Goal: Task Accomplishment & Management: Contribute content

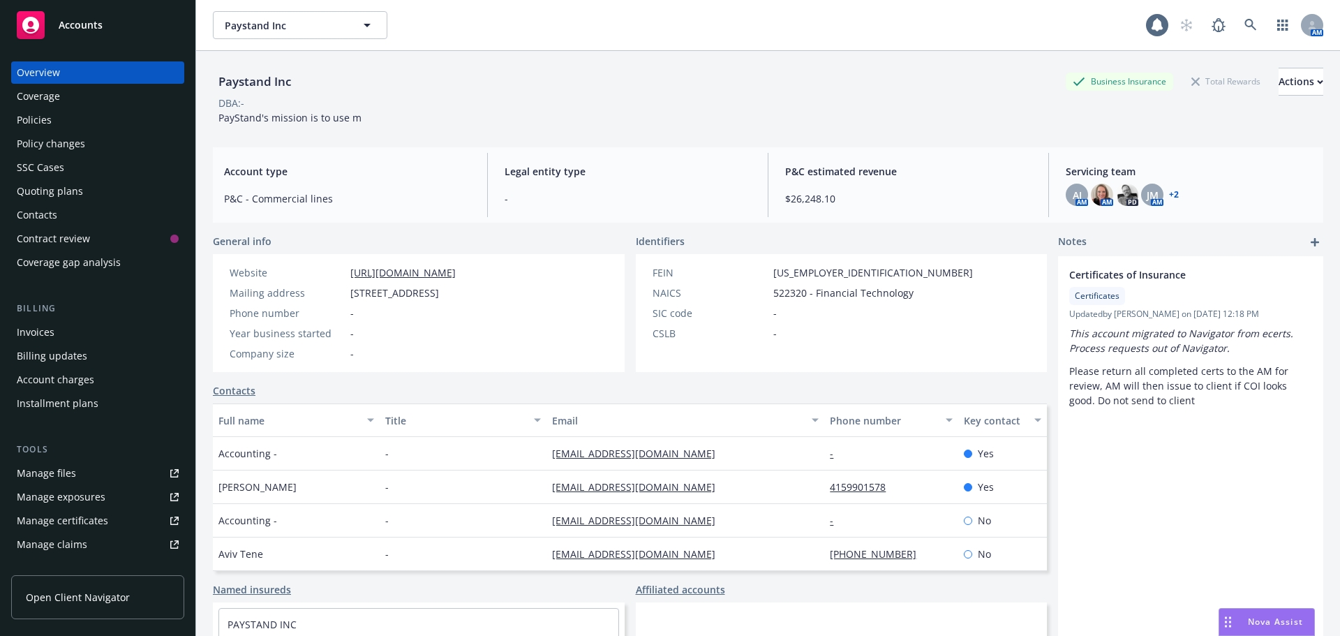
click at [436, 127] on div "Paystand Inc Business Insurance Total Rewards Actions DBA: - PayStand's mission…" at bounding box center [768, 93] width 1111 height 85
click at [501, 124] on div "Paystand Inc Business Insurance Total Rewards Actions DBA: - PayStand's mission…" at bounding box center [768, 96] width 1111 height 57
click at [117, 126] on div "Policies" at bounding box center [98, 120] width 162 height 22
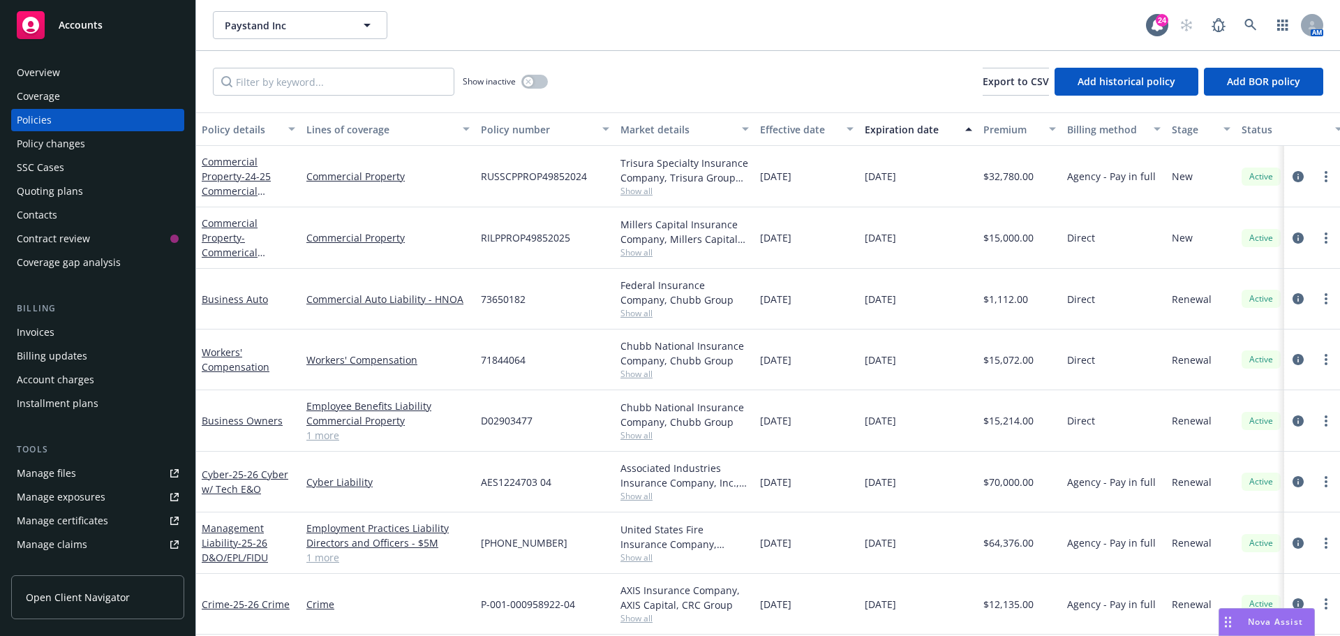
scroll to position [9, 0]
click at [230, 600] on span "- 25-26 Crime" at bounding box center [260, 604] width 60 height 13
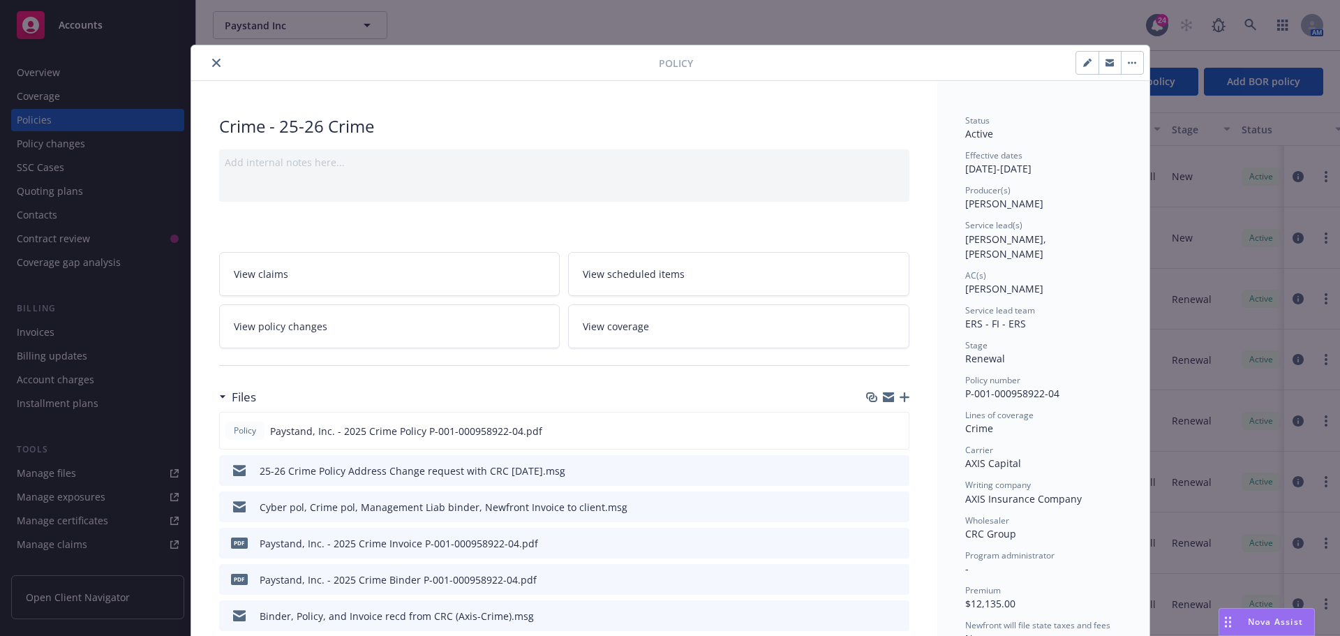
click at [531, 126] on div "Crime - 25-26 Crime" at bounding box center [564, 126] width 690 height 24
click at [900, 401] on icon "button" at bounding box center [905, 397] width 10 height 10
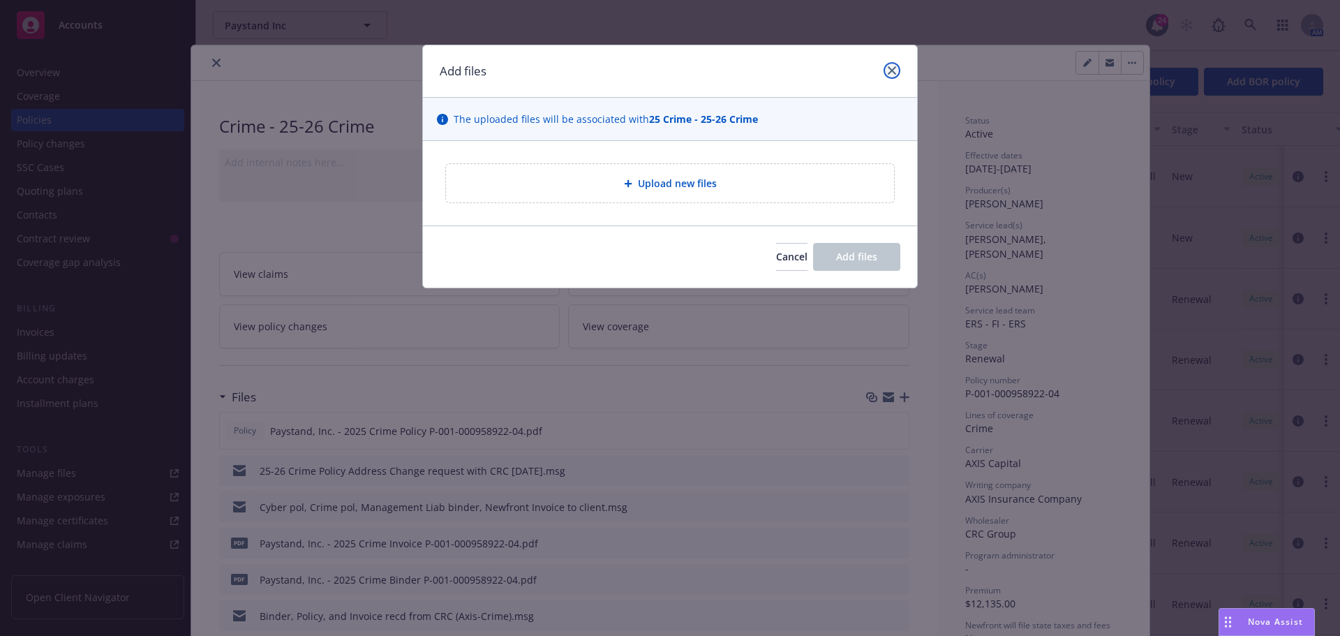
click at [889, 77] on link "close" at bounding box center [892, 70] width 17 height 17
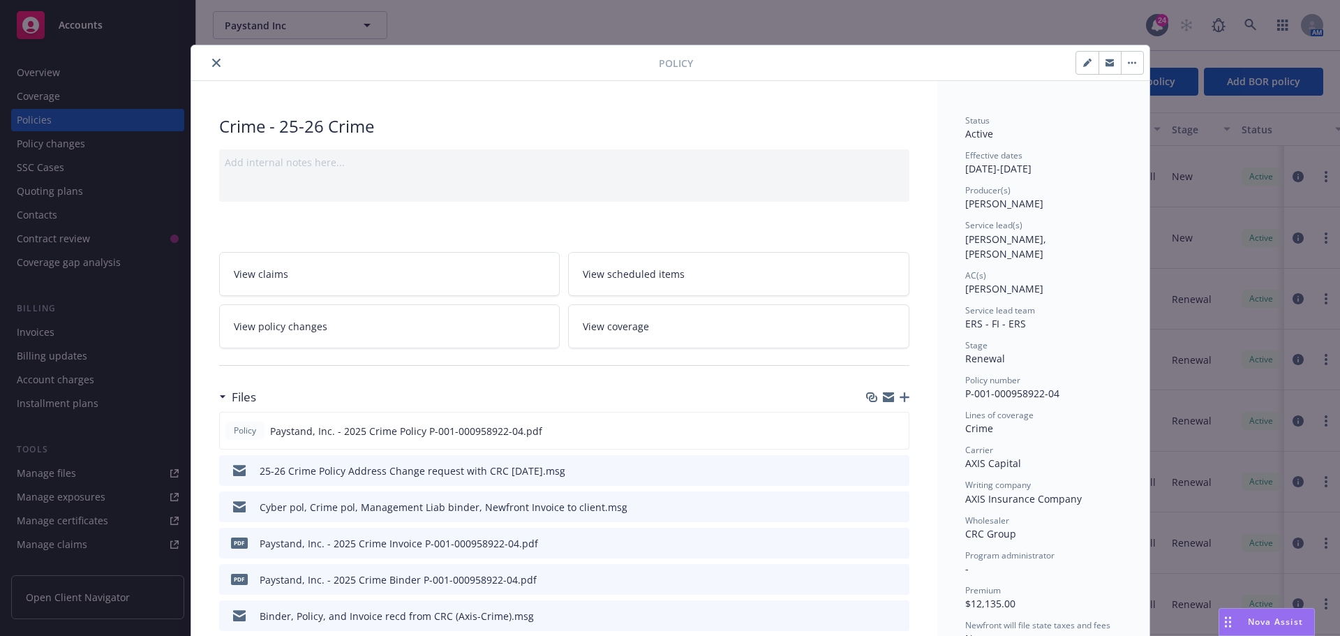
click at [212, 64] on icon "close" at bounding box center [216, 63] width 8 height 8
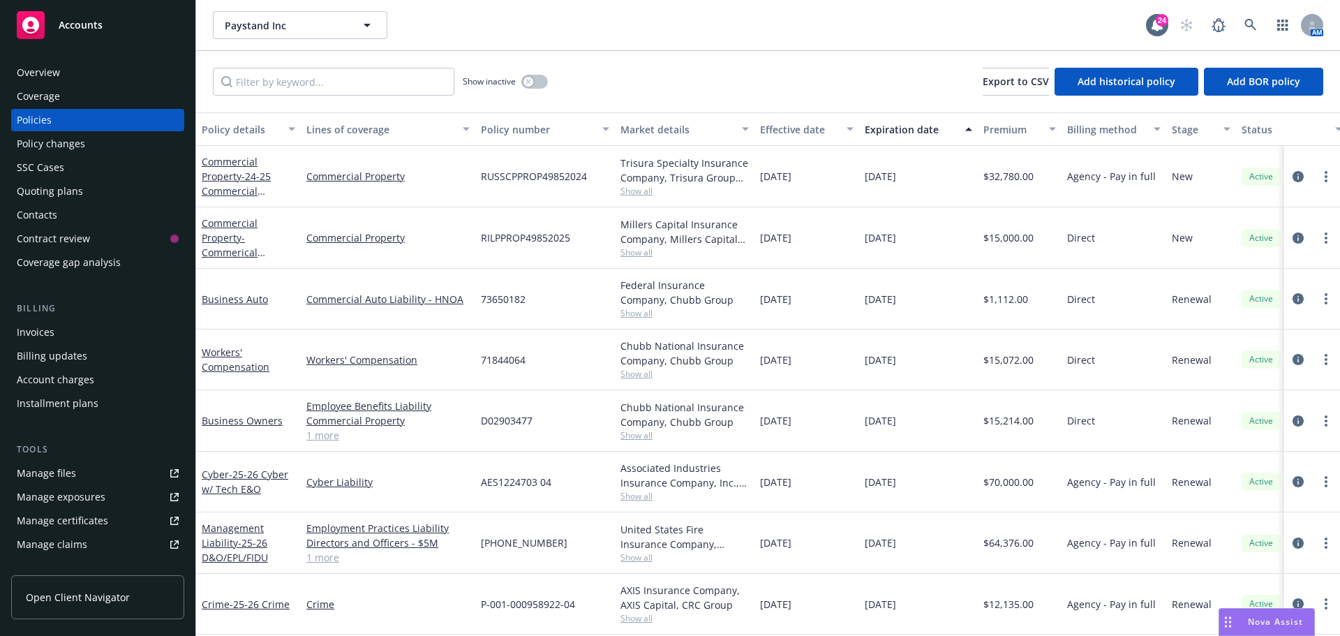
click at [59, 149] on div "Policy changes" at bounding box center [51, 144] width 68 height 22
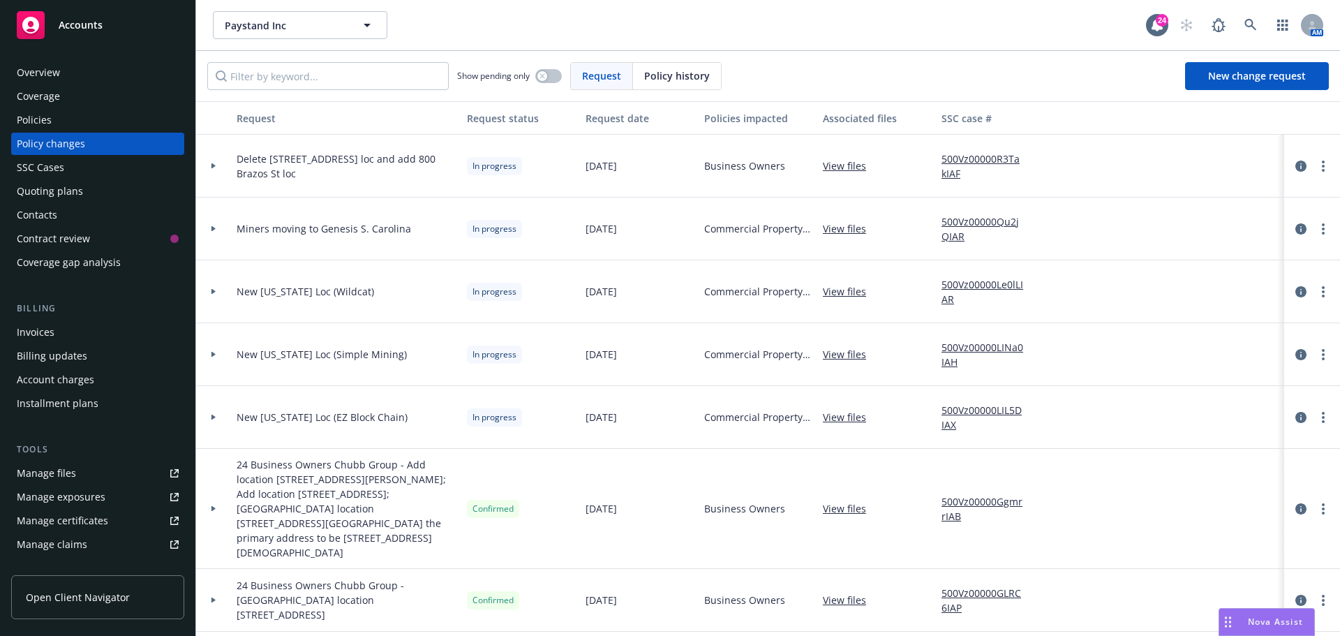
click at [114, 172] on div "SSC Cases" at bounding box center [98, 167] width 162 height 22
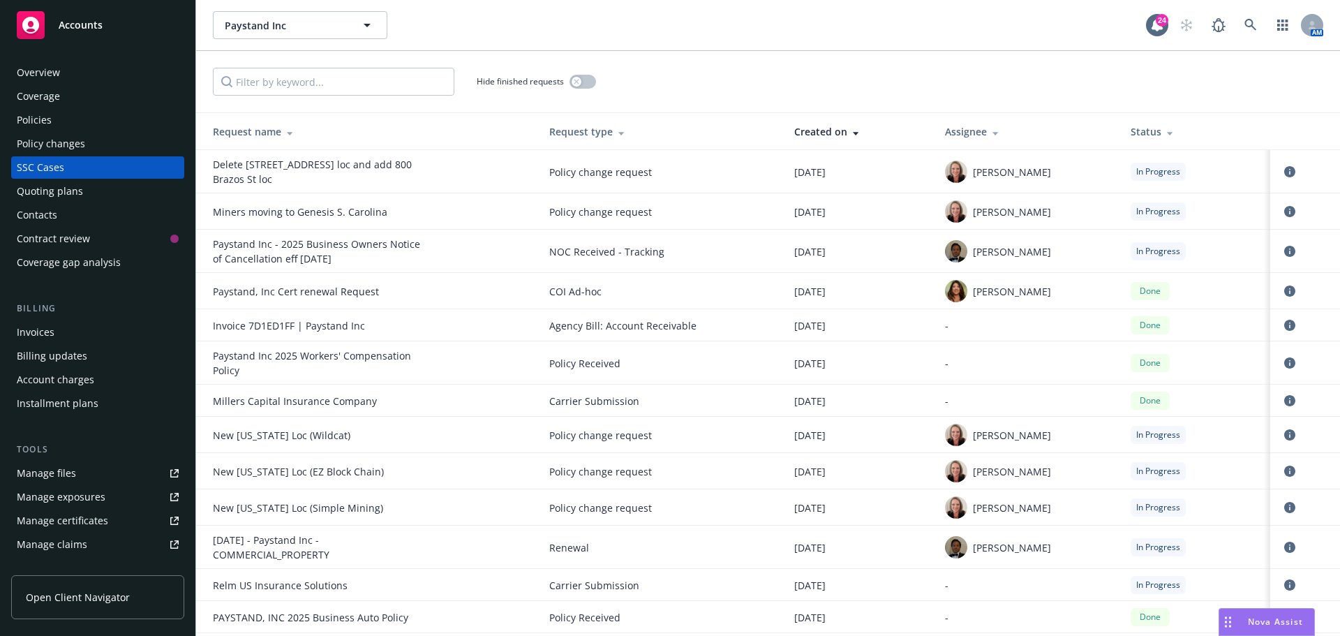
click at [106, 126] on div "Policies" at bounding box center [98, 120] width 162 height 22
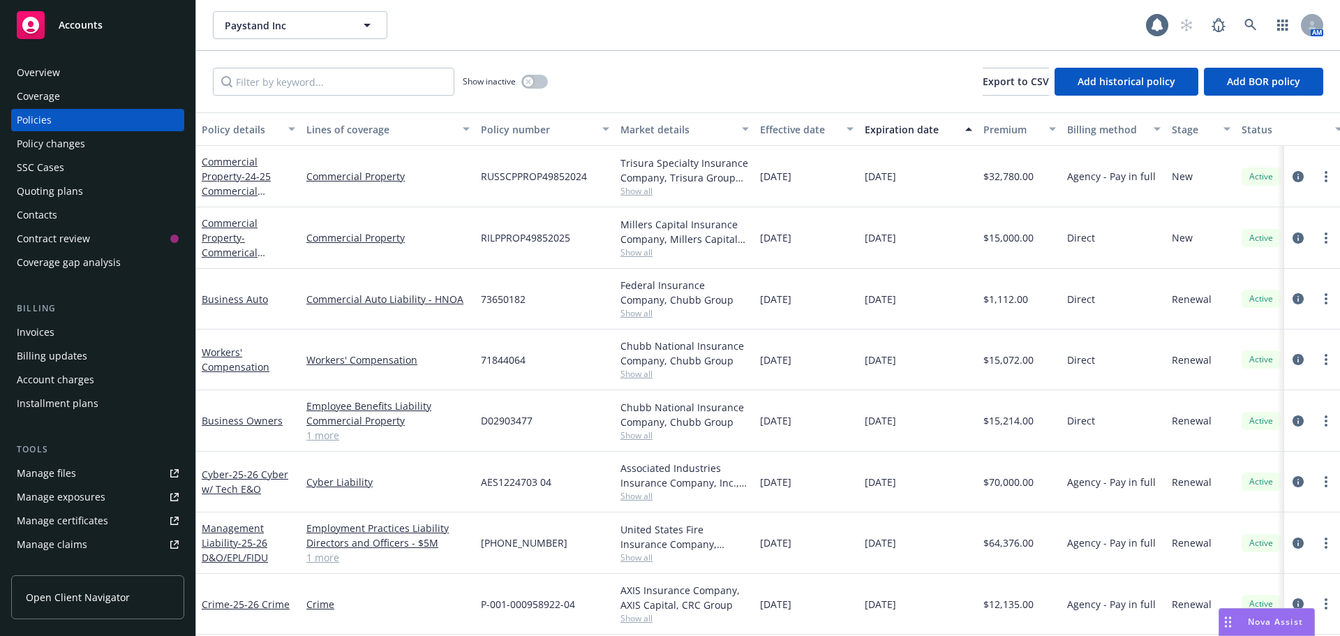
scroll to position [9, 0]
click at [218, 598] on link "Crime - 25-26 Crime" at bounding box center [246, 604] width 88 height 13
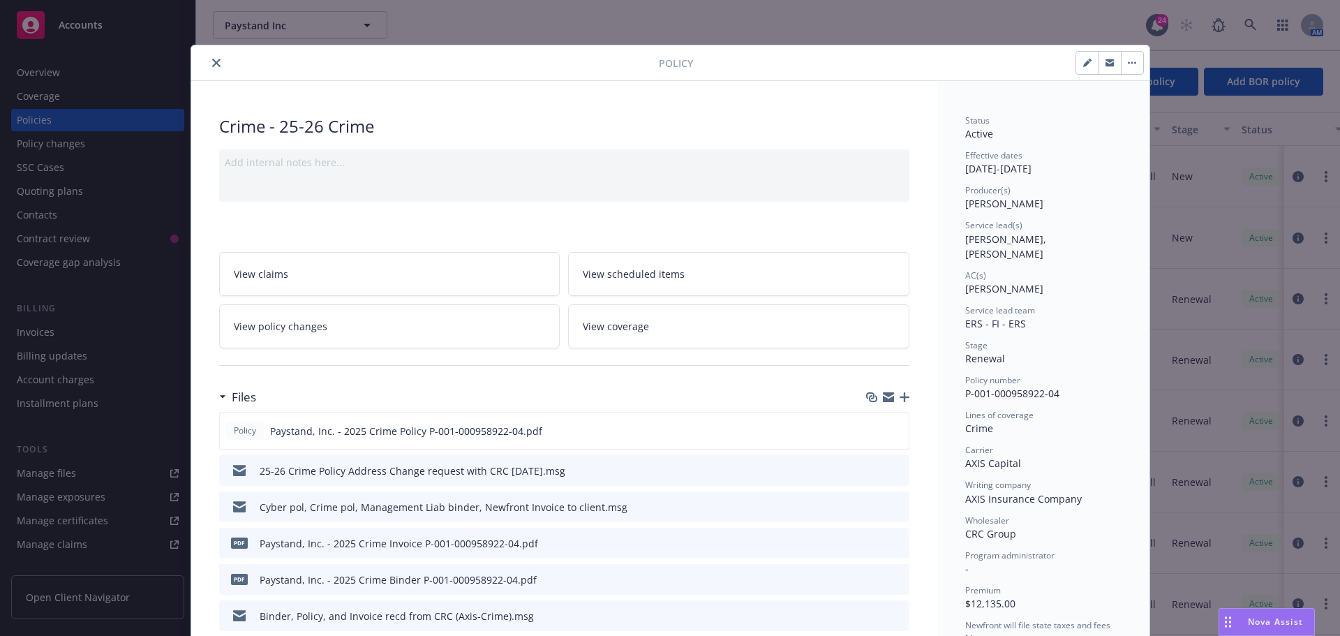
scroll to position [42, 0]
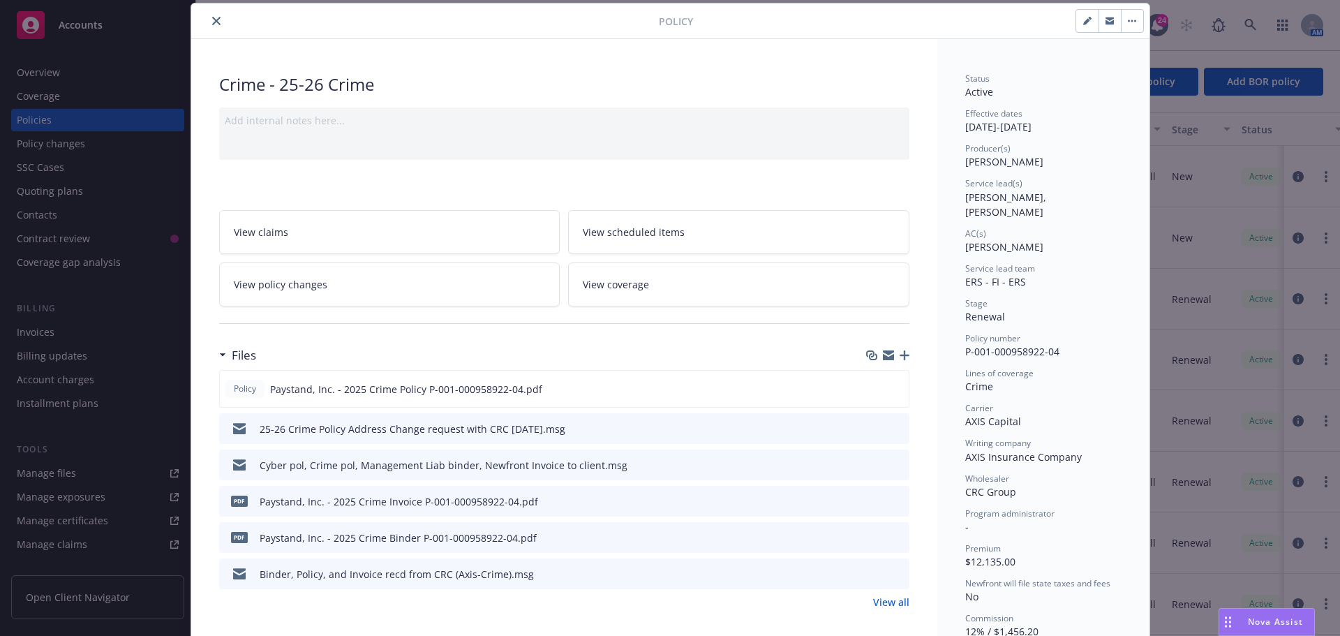
click at [900, 359] on icon "button" at bounding box center [905, 355] width 10 height 10
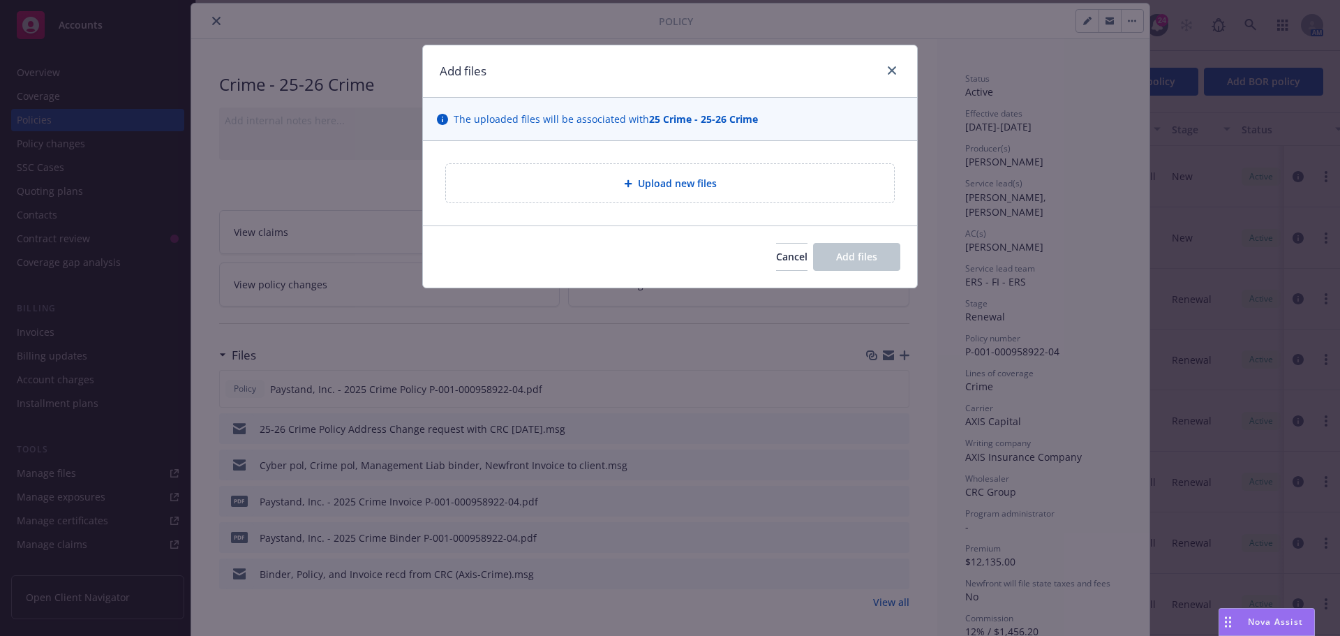
click at [537, 191] on div "Upload new files" at bounding box center [670, 183] width 426 height 16
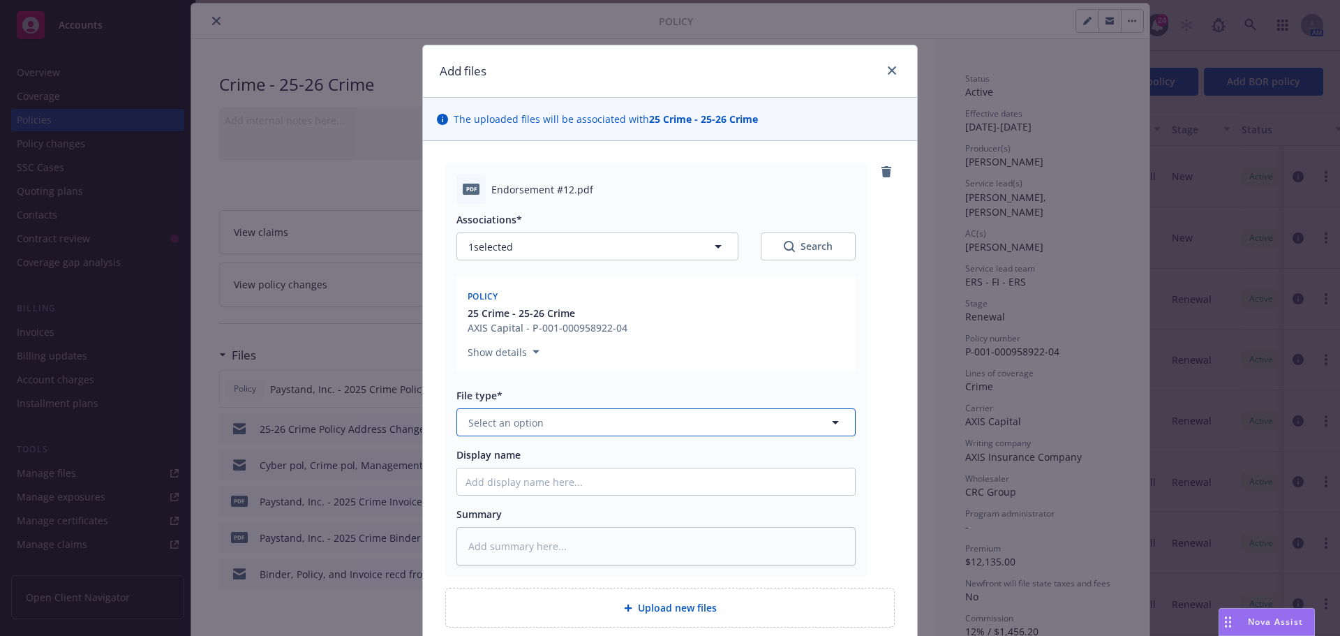
click at [621, 417] on button "Select an option" at bounding box center [656, 422] width 399 height 28
type input "Endorse"
click at [729, 454] on div "Endorsement" at bounding box center [656, 461] width 381 height 20
click at [609, 482] on input "Display name" at bounding box center [656, 481] width 398 height 27
type textarea "x"
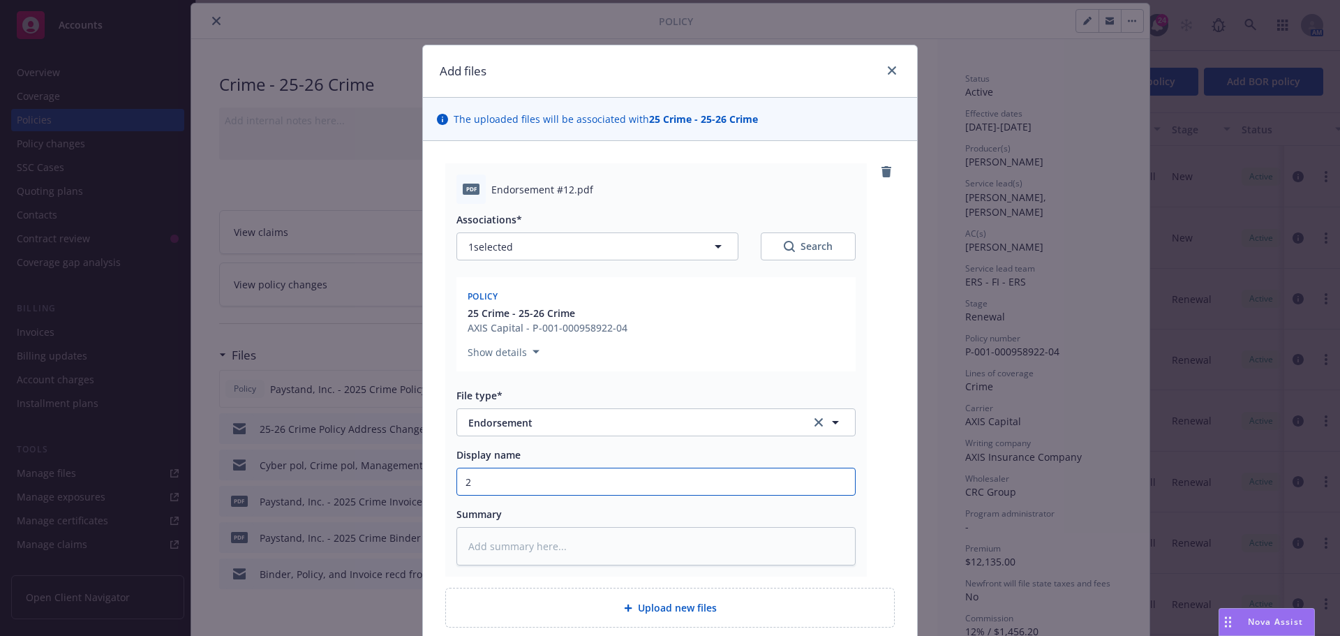
type input "2"
type textarea "x"
type input "25"
type textarea "x"
type input "25-"
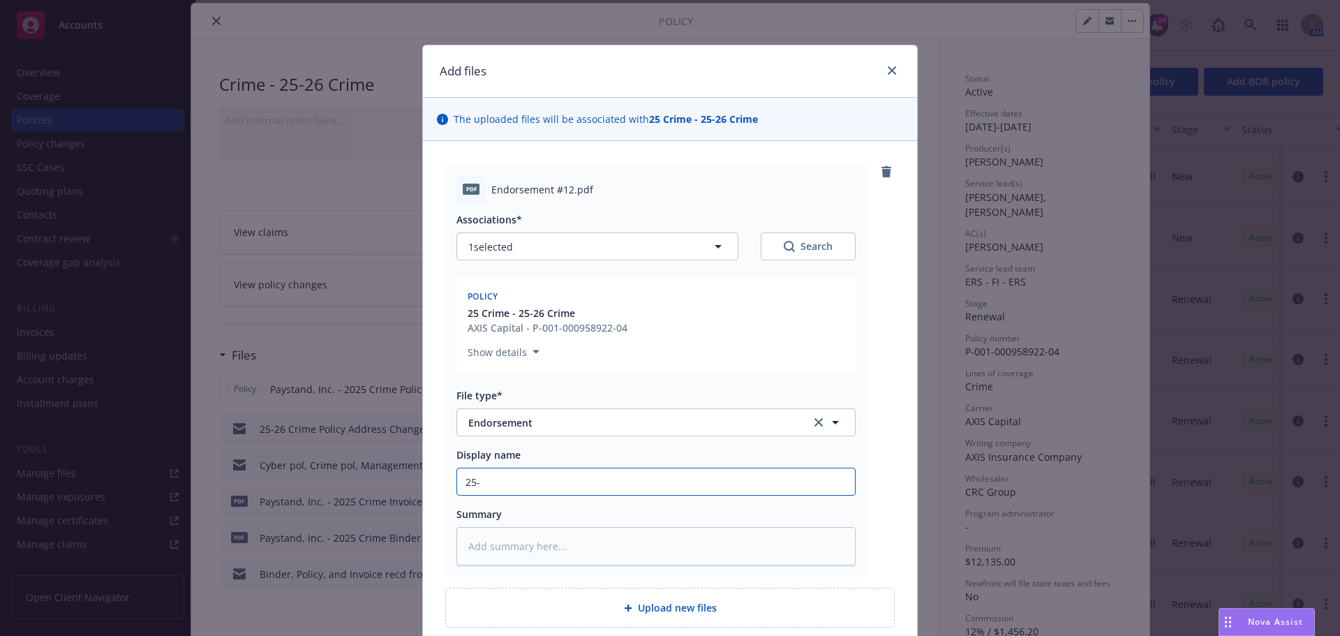
type textarea "x"
type input "25-2"
type textarea "x"
type input "25-26"
type textarea "x"
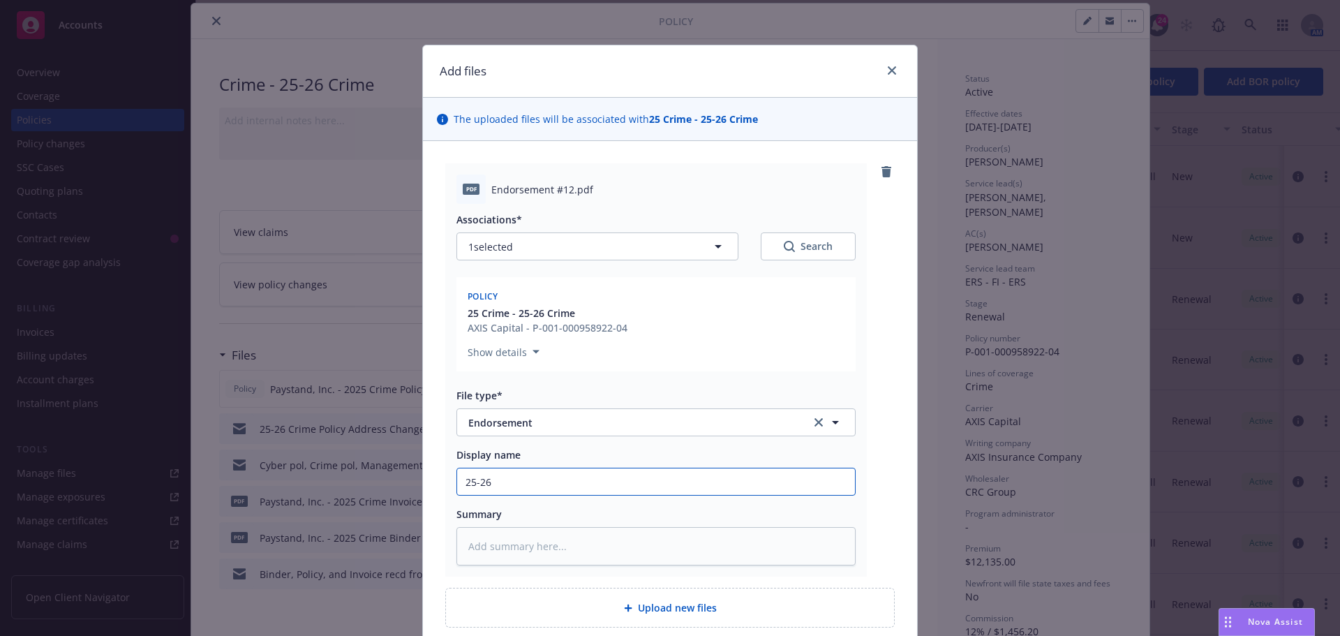
type input "25-26"
type textarea "x"
type input "25-26 A"
type textarea "x"
type input "25-26 Af"
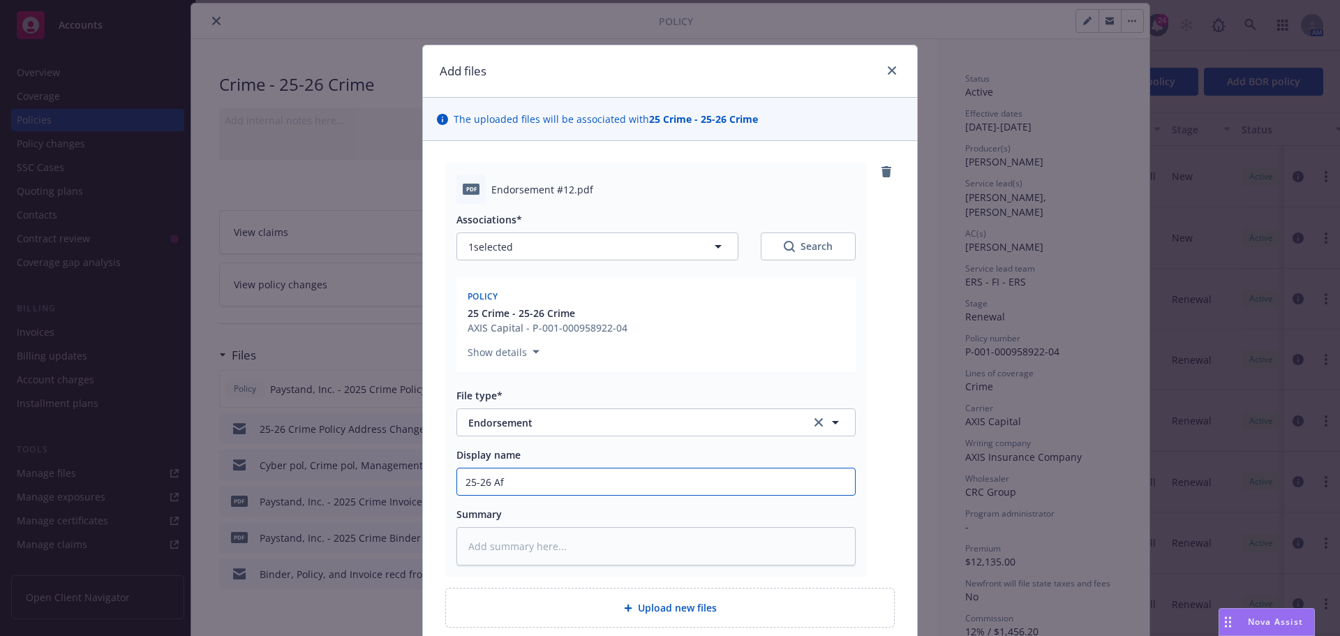
type textarea "x"
type input "25-26 A"
type textarea "x"
type input "25-26 Ad"
type textarea "x"
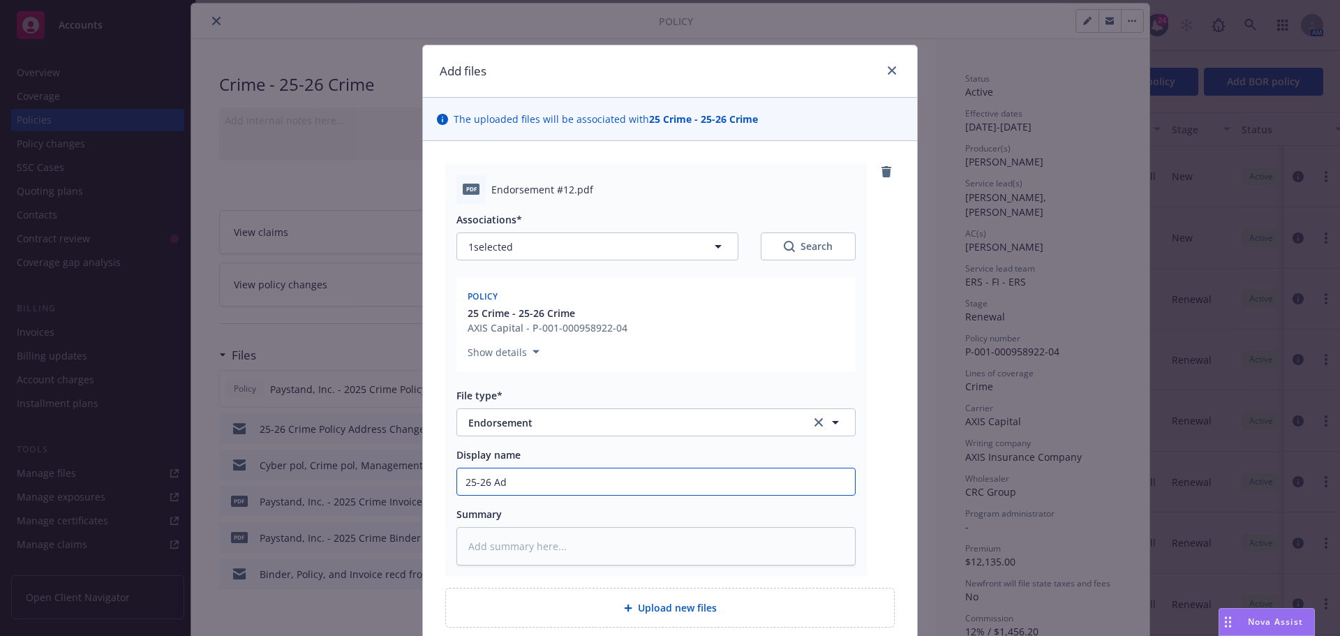
type input "25-26 Add"
type textarea "x"
type input "25-26 Addr"
type textarea "x"
type input "25-26 Addre"
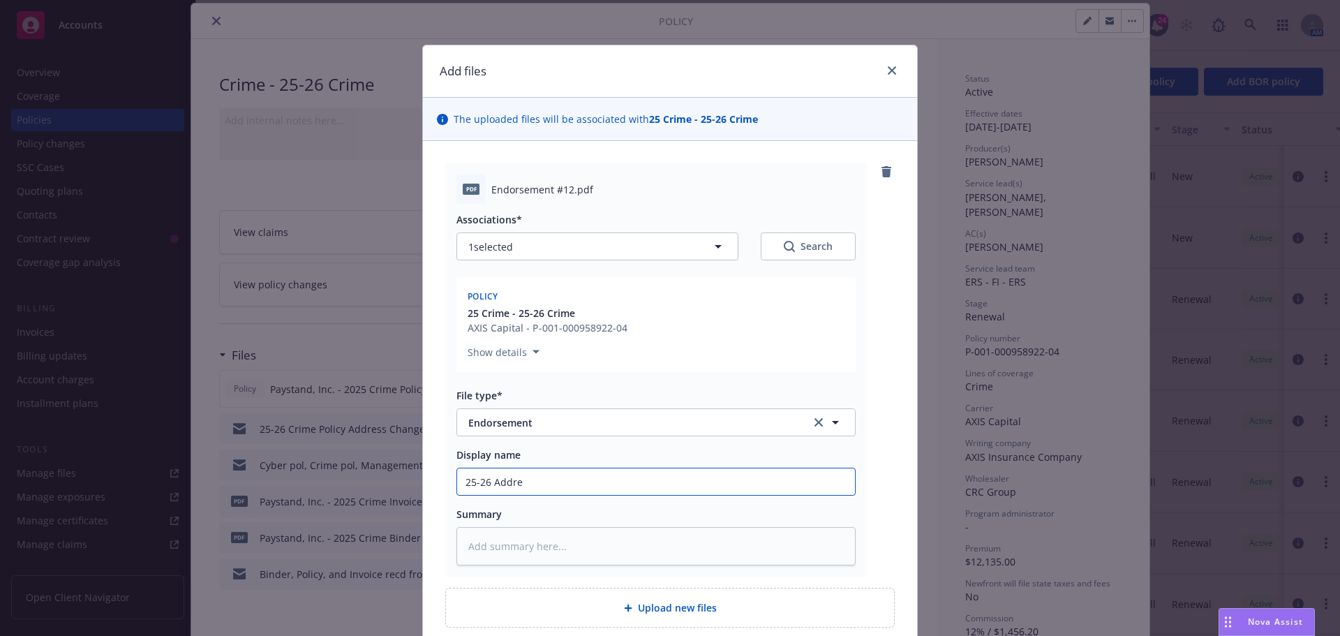
type textarea "x"
type input "25-26 Addres"
type textarea "x"
type input "25-26 Address"
type textarea "x"
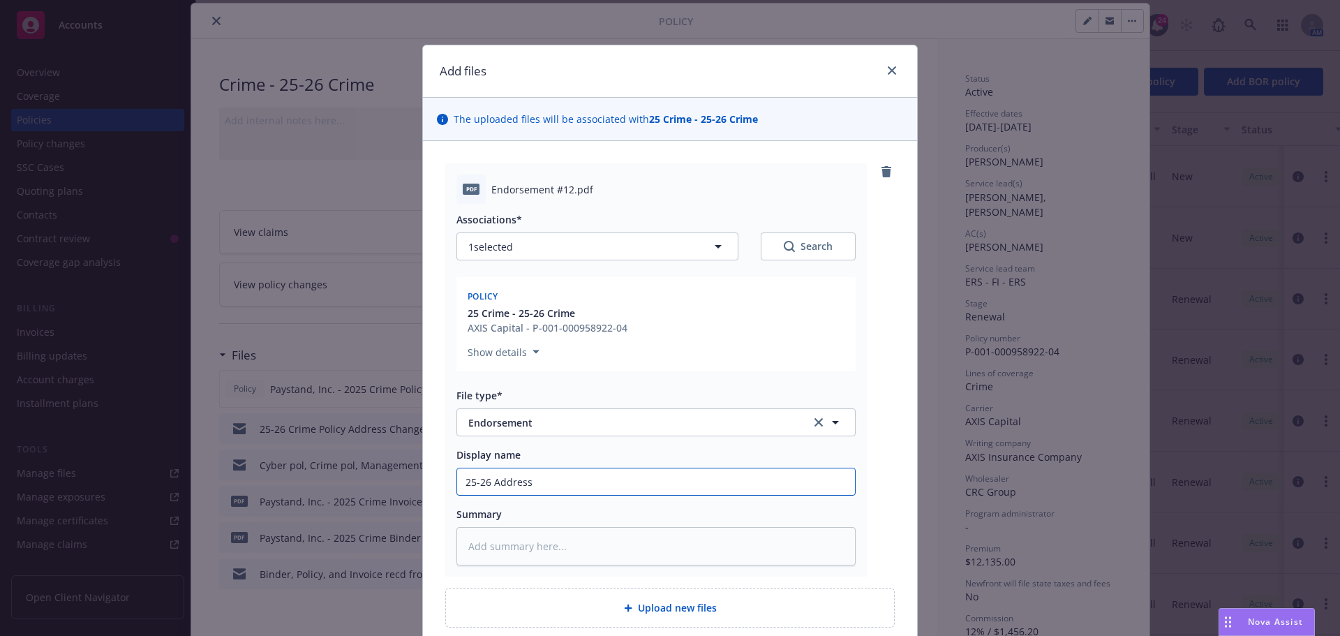
type input "25-26 Address"
type textarea "x"
type input "25-26 Address CH"
type textarea "x"
type input "25-26 Address C"
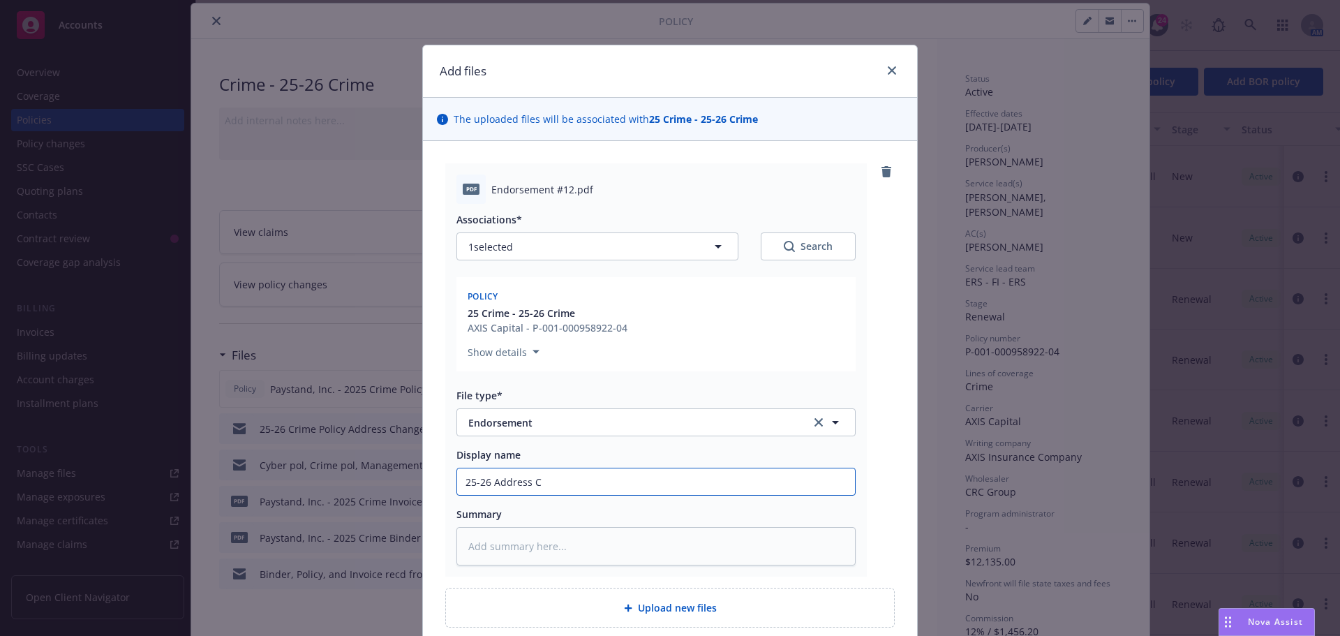
type textarea "x"
type input "25-26 Address Ch"
type textarea "x"
type input "25-26 Address Cha"
type textarea "x"
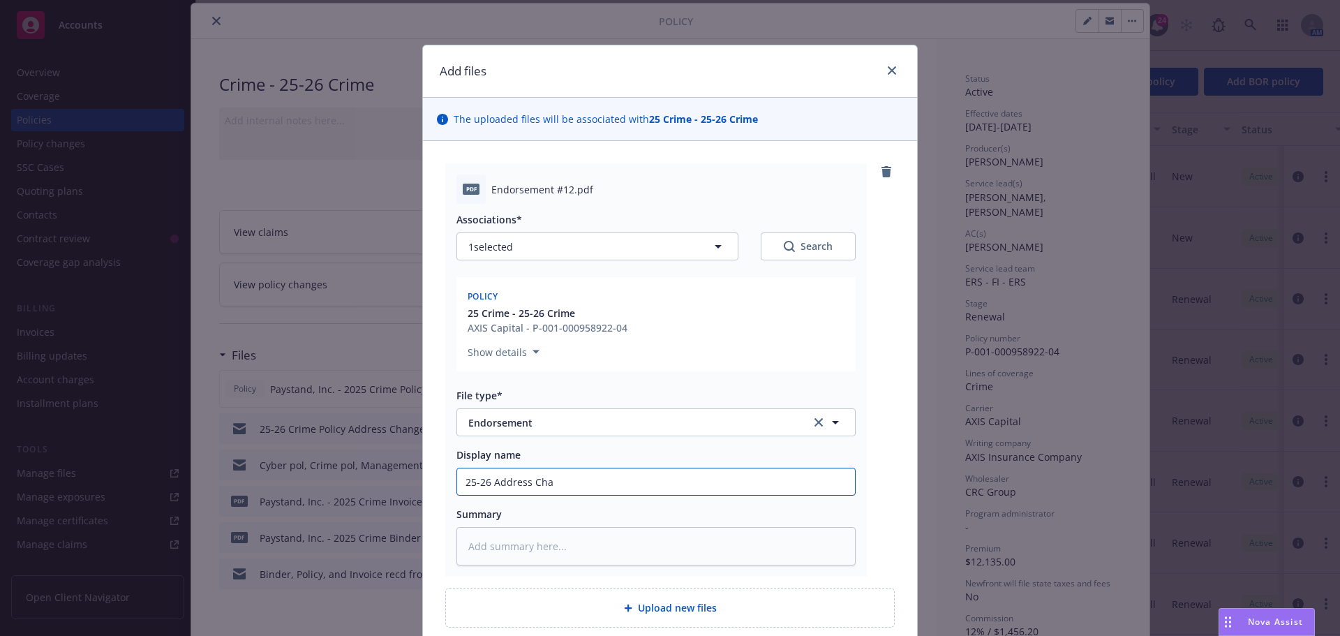
type input "25-26 Address Chan"
type textarea "x"
type input "25-26 Address Chanc"
type textarea "x"
type input "25-26 Address Chan"
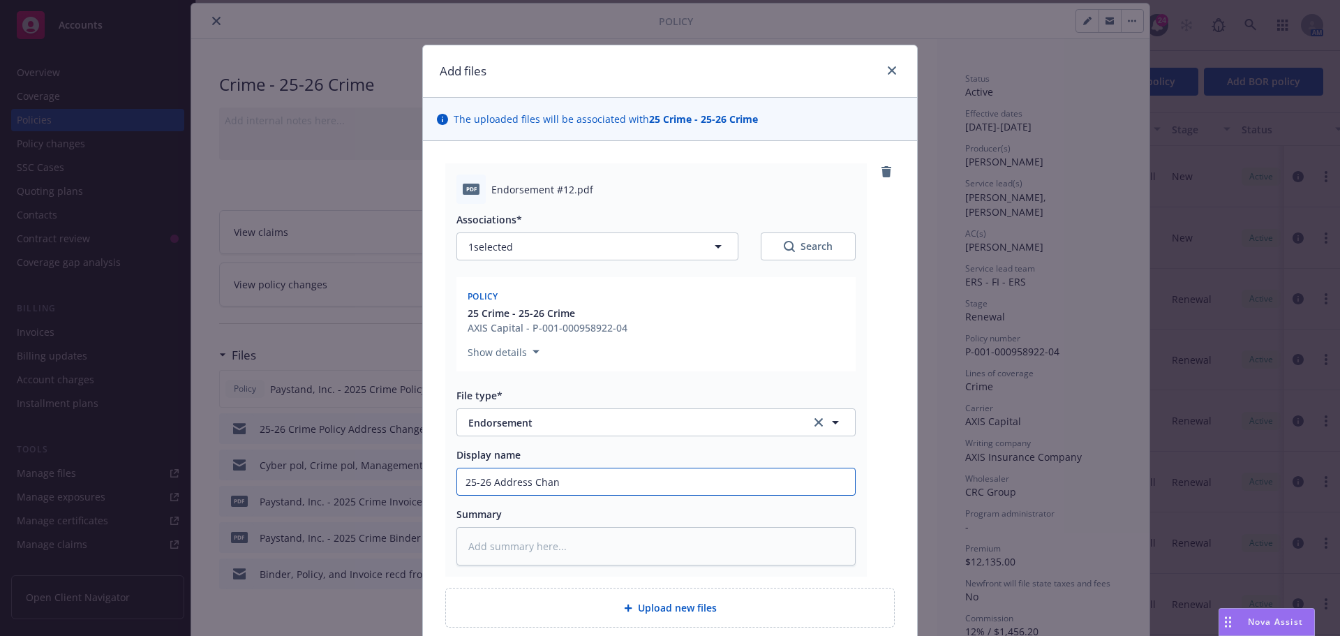
type textarea "x"
type input "25-26 Address [PERSON_NAME]"
type textarea "x"
type input "25-26 Address Change"
type textarea "x"
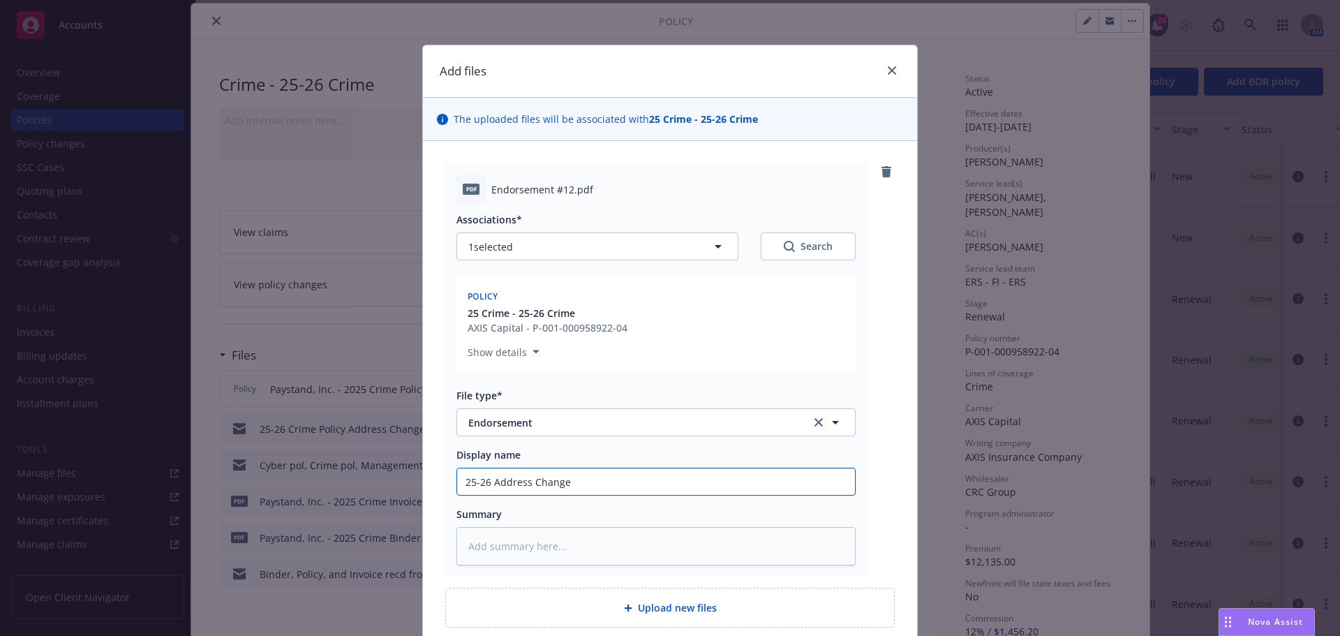
type input "25-26 Address Change"
type textarea "x"
type input "25-26 Address Change E"
type textarea "x"
type input "25-26 Address Change En"
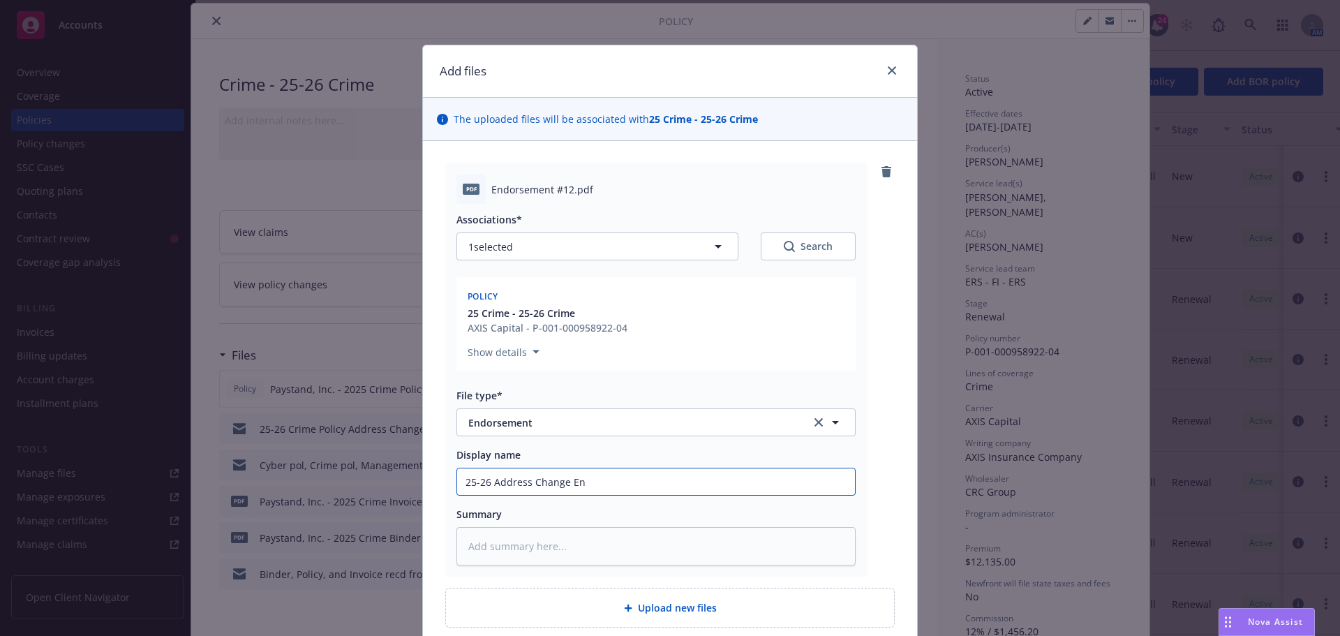
type textarea "x"
type input "25-26 Address Change End"
type textarea "x"
type input "25-26 Address Change Endo"
type textarea "x"
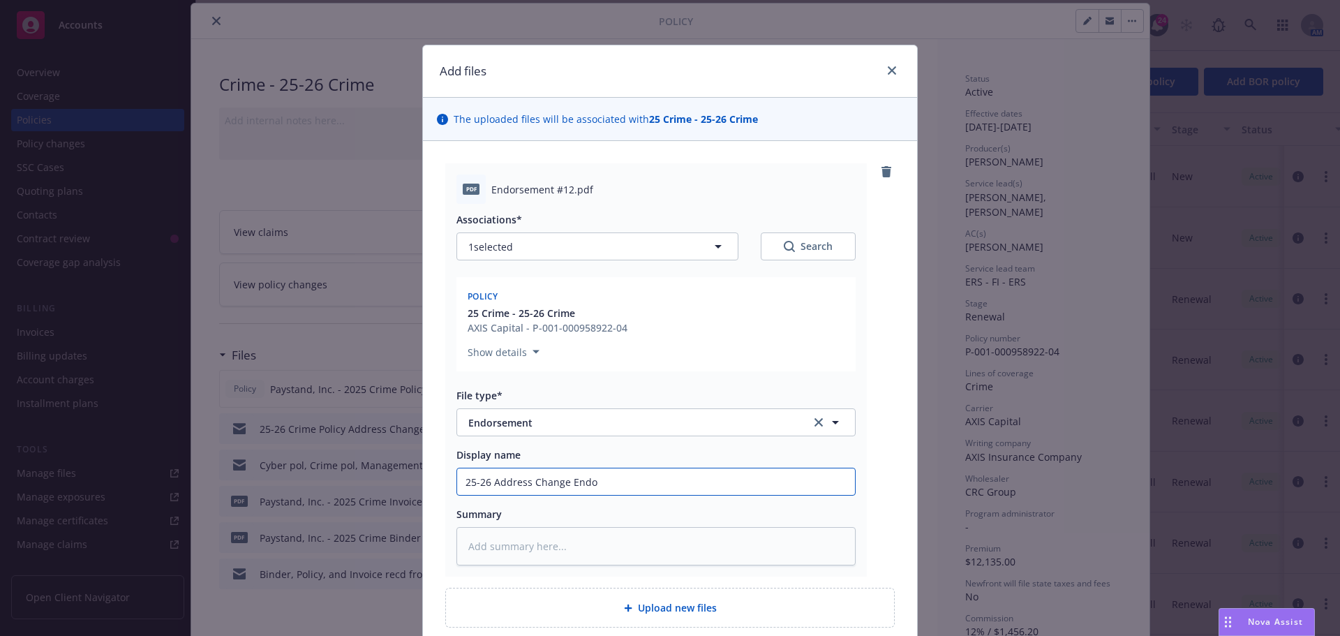
type input "25-26 Address Change Endor"
type textarea "x"
type input "25-26 Address Change Endors"
type textarea "x"
type input "25-26 Address Change Endorse"
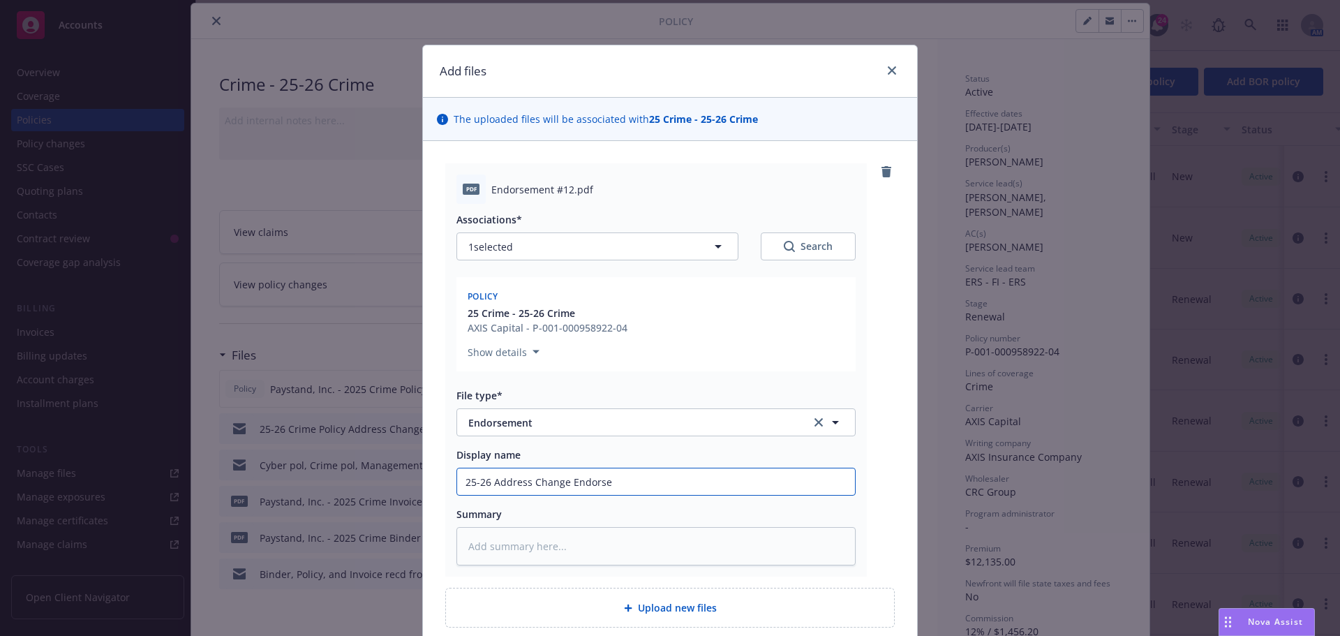
type textarea "x"
type input "25-26 Address Change Endorsem"
type textarea "x"
type input "25-26 Address Change Endorseme"
type textarea "x"
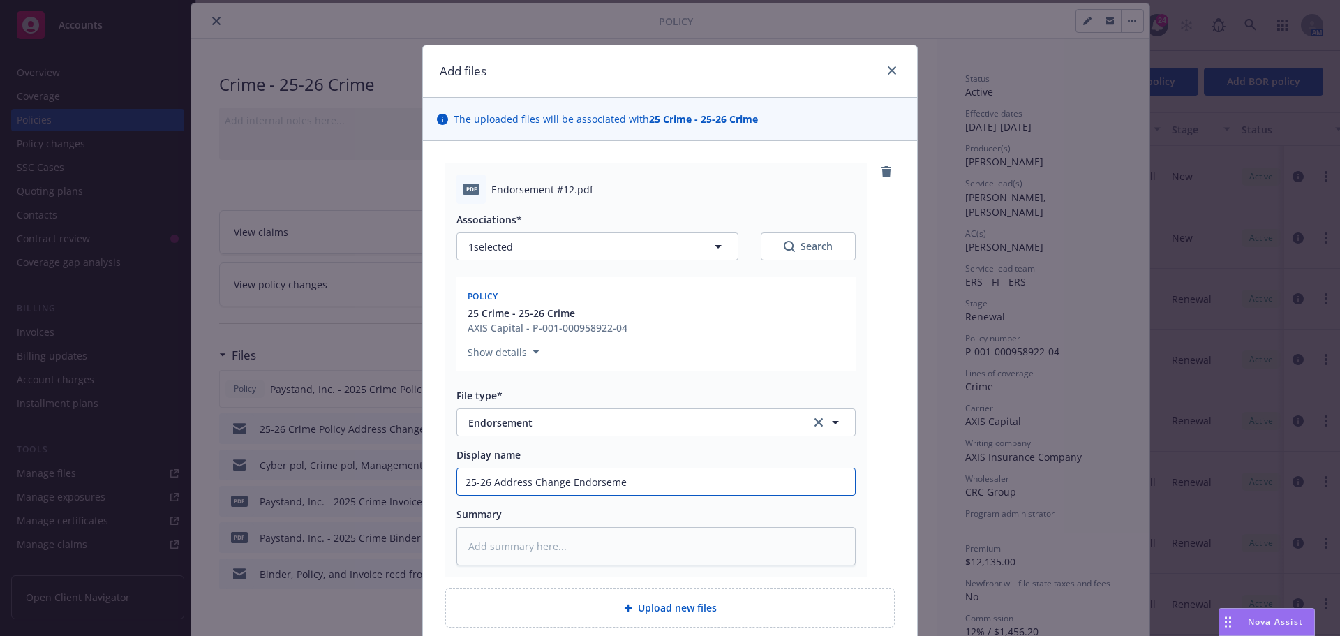
type input "25-26 Address Change Endorsemen"
type textarea "x"
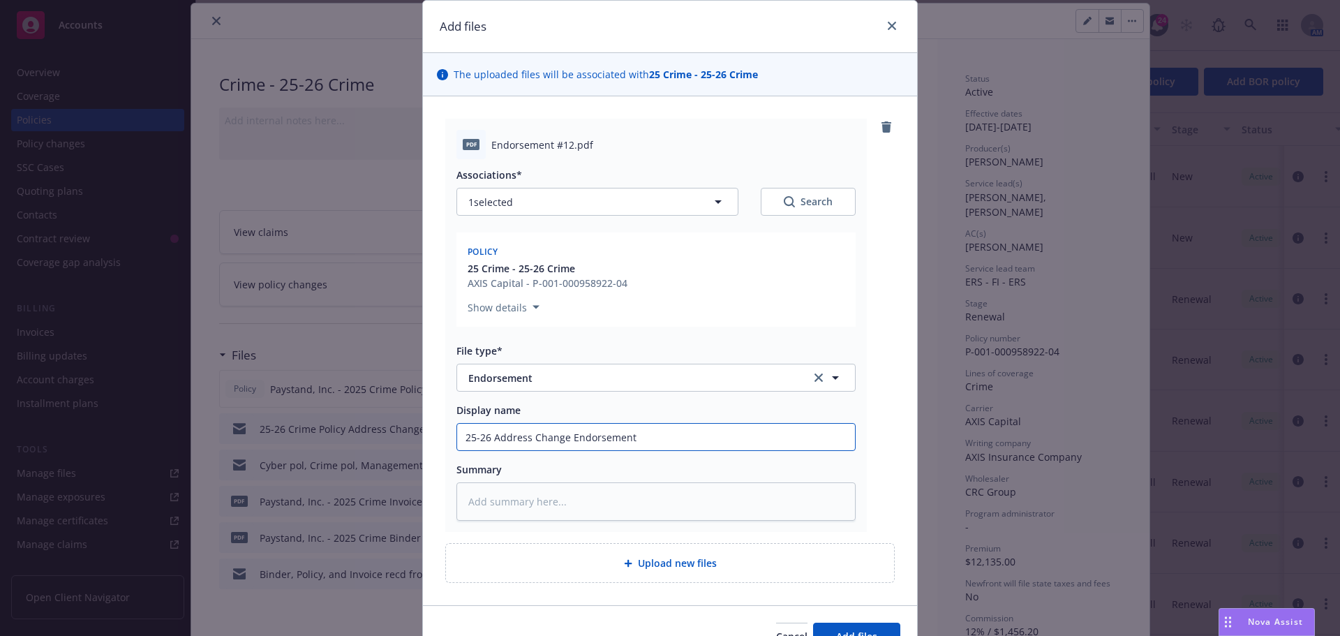
scroll to position [70, 0]
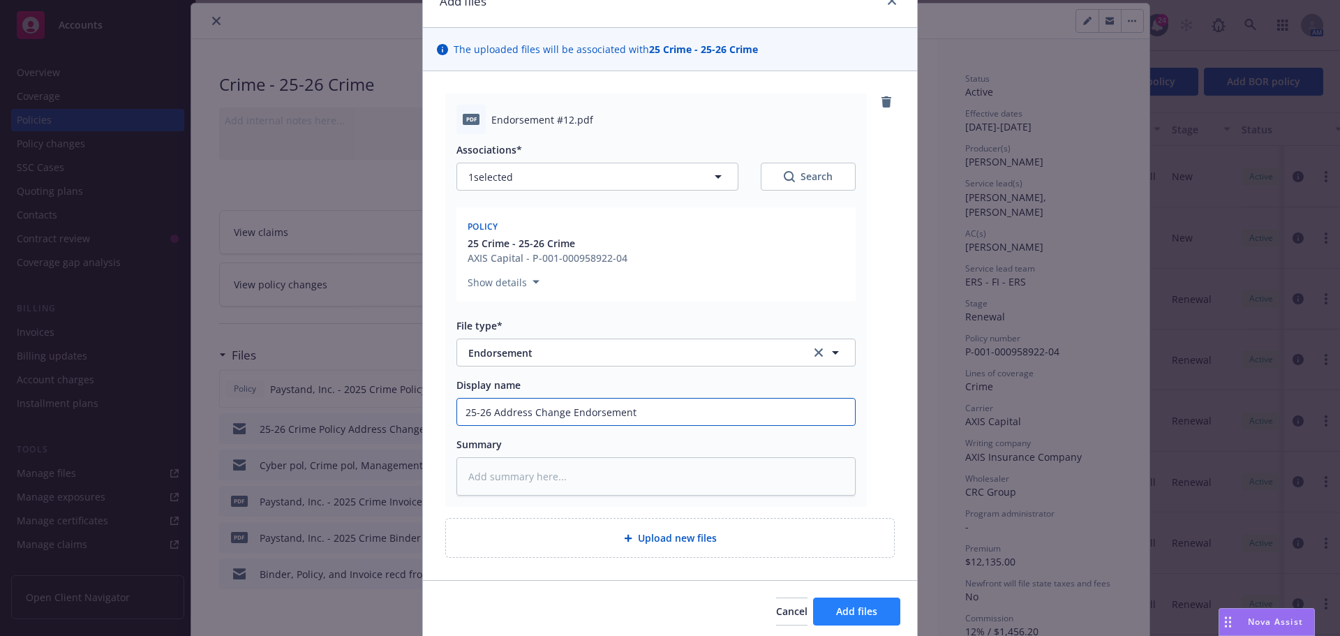
type input "25-26 Address Change Endorsement"
click at [847, 607] on span "Add files" at bounding box center [856, 611] width 41 height 13
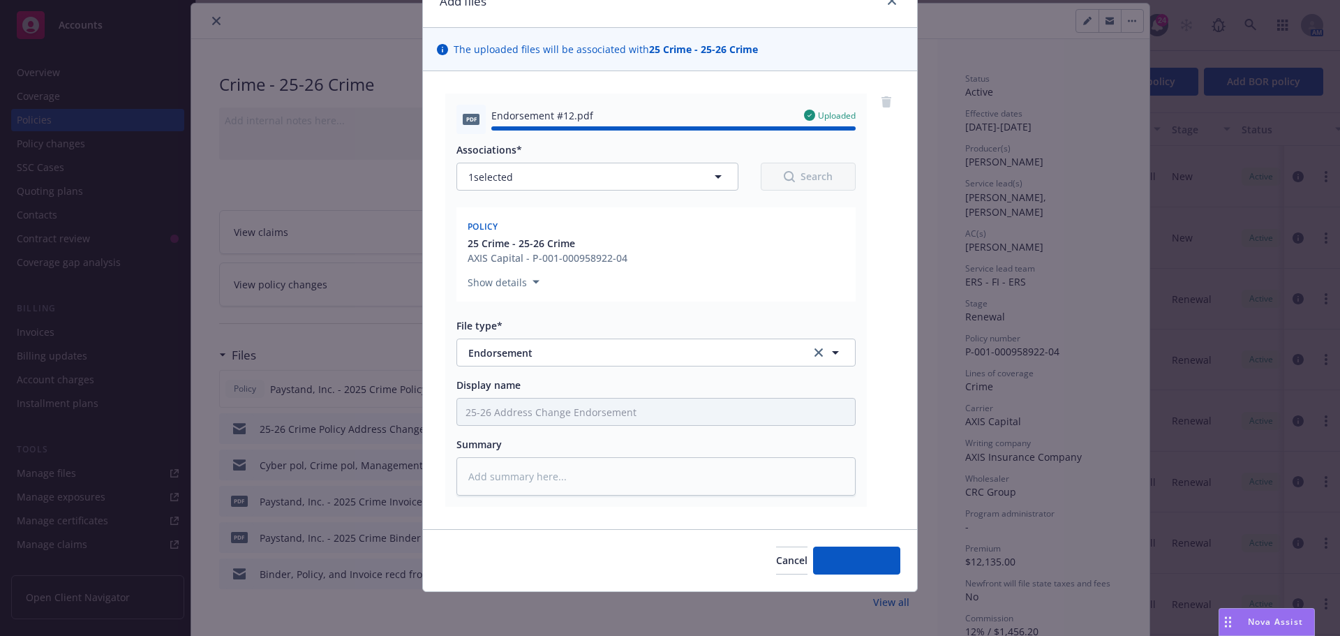
type textarea "x"
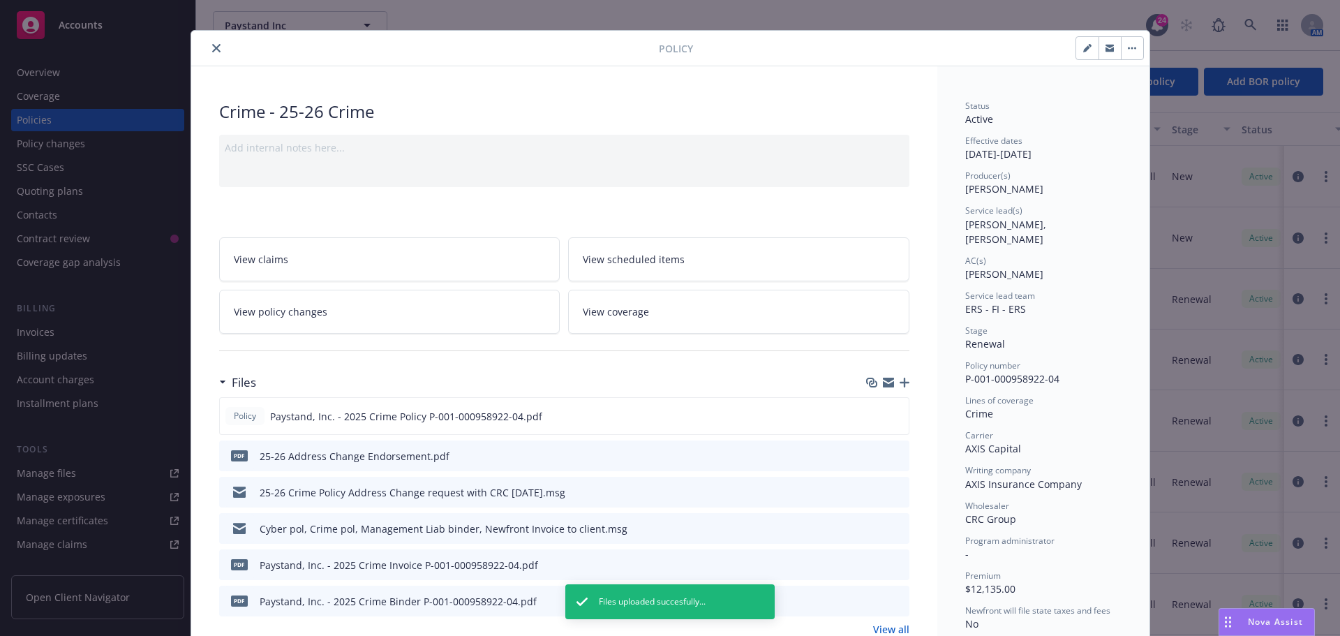
scroll to position [0, 0]
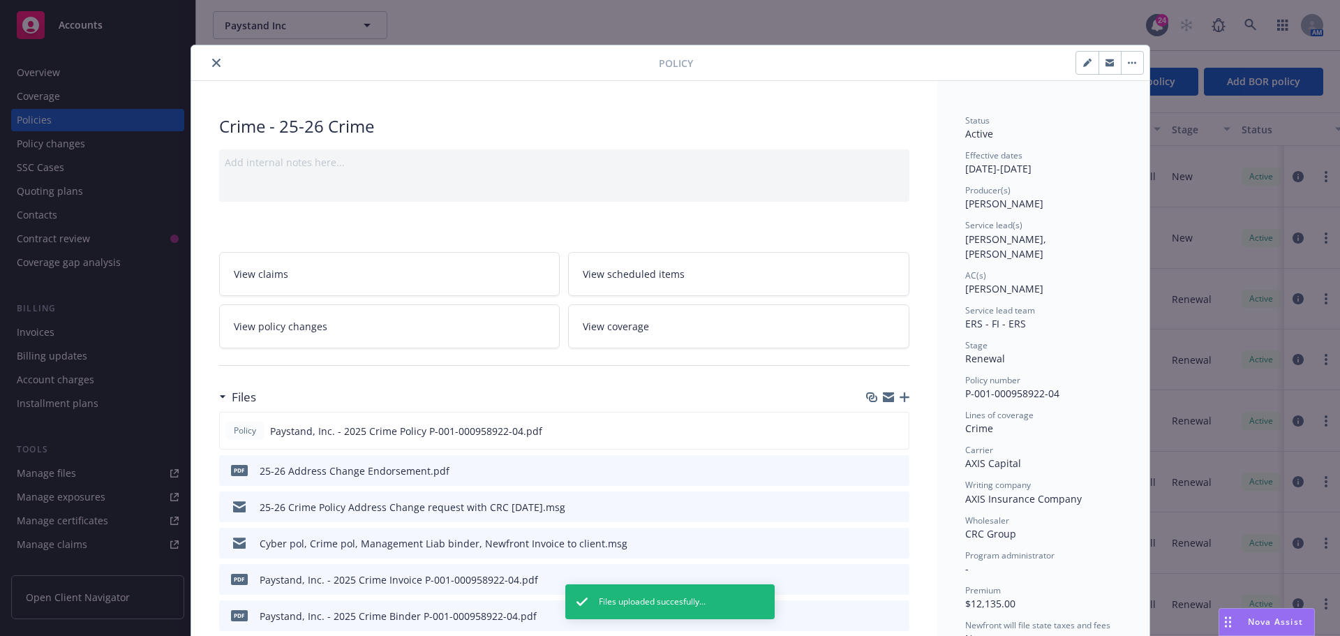
click at [212, 59] on icon "close" at bounding box center [216, 63] width 8 height 8
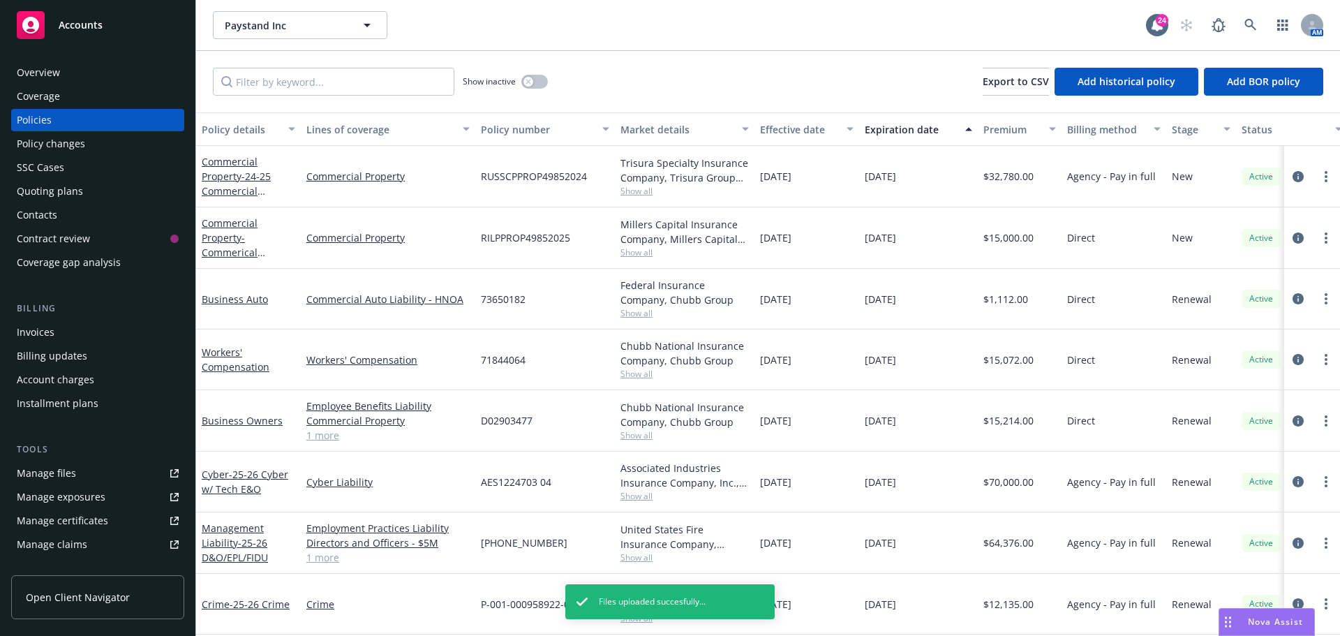
click at [443, 29] on div "Paystand Inc Paystand Inc" at bounding box center [679, 25] width 933 height 28
click at [480, 40] on div "Paystand Inc Paystand Inc 24 AM" at bounding box center [768, 25] width 1144 height 50
